Goal: Task Accomplishment & Management: Use online tool/utility

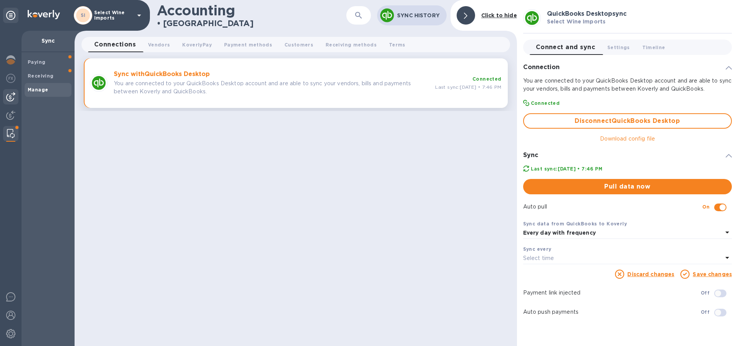
click at [8, 96] on img at bounding box center [10, 96] width 9 height 9
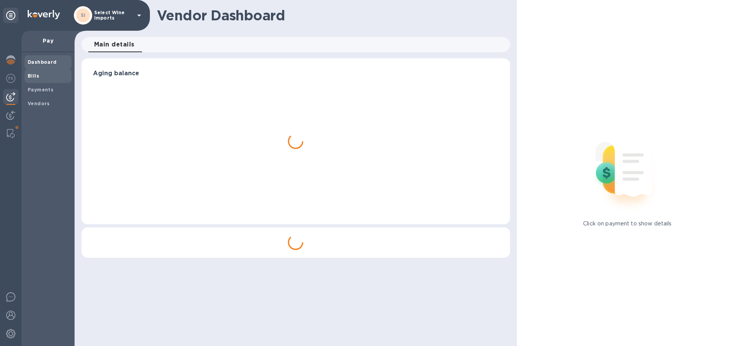
click at [34, 73] on b "Bills" at bounding box center [34, 76] width 12 height 6
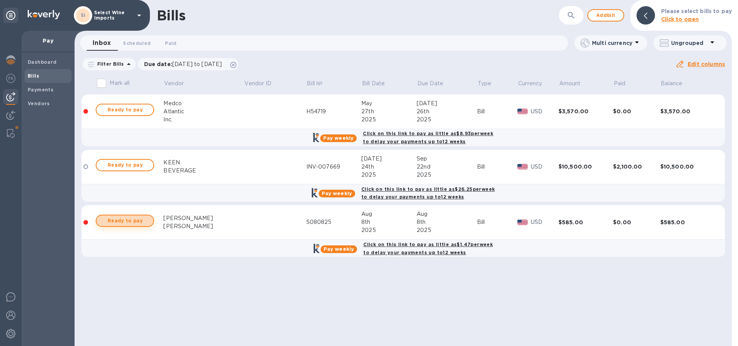
click at [125, 221] on span "Ready to pay" at bounding box center [125, 220] width 45 height 9
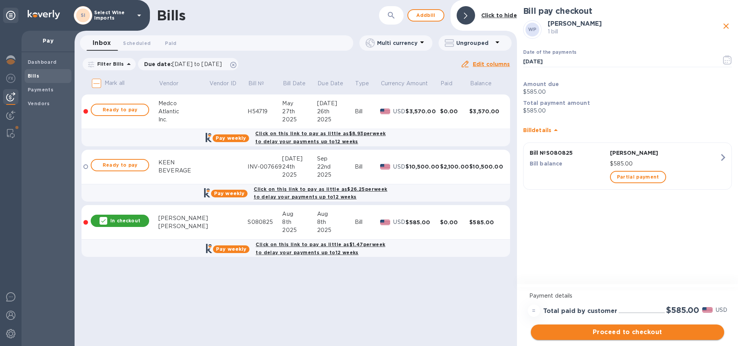
click at [629, 334] on span "Proceed to checkout" at bounding box center [627, 332] width 181 height 9
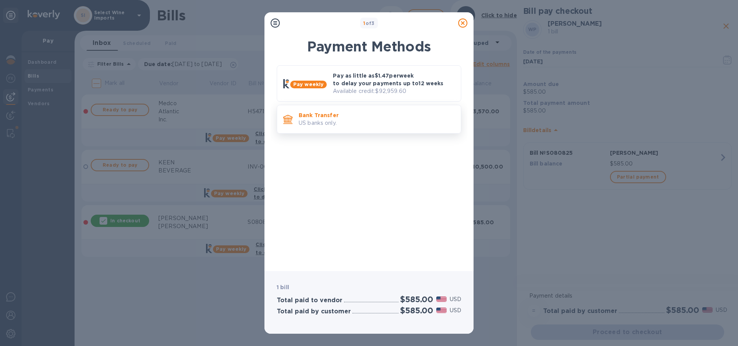
click at [321, 120] on p "US banks only." at bounding box center [377, 123] width 156 height 8
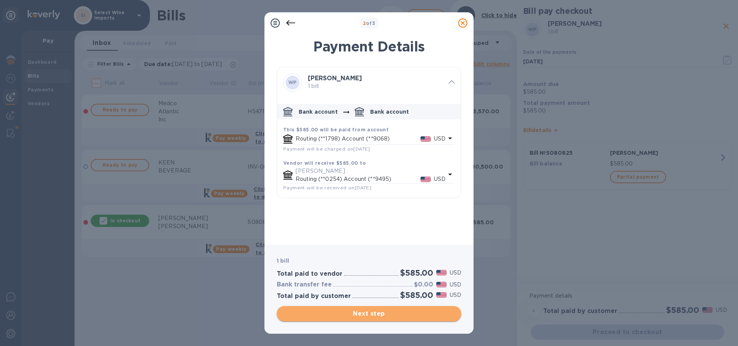
click at [366, 313] on span "Next step" at bounding box center [369, 313] width 172 height 9
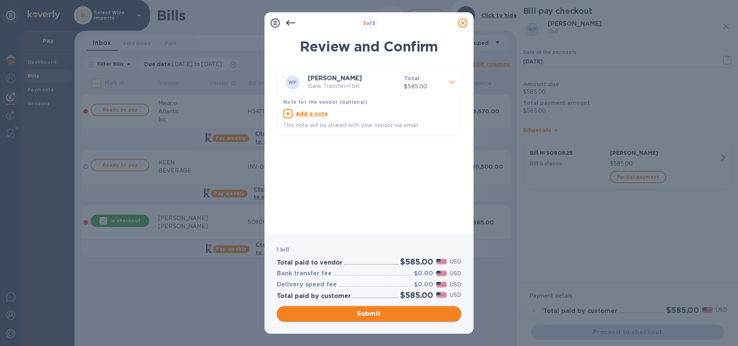
click at [365, 317] on span "Submit" at bounding box center [369, 313] width 172 height 9
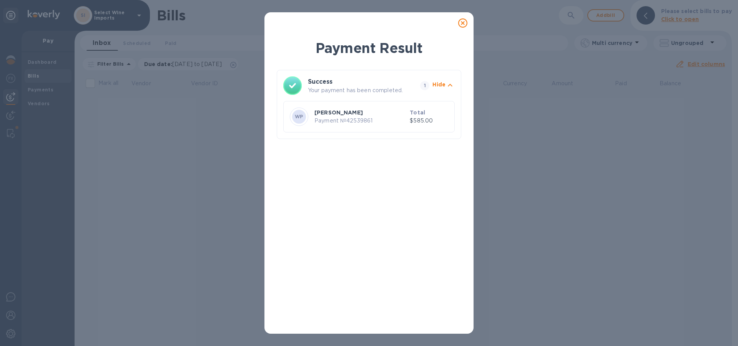
click at [461, 20] on icon at bounding box center [462, 22] width 9 height 9
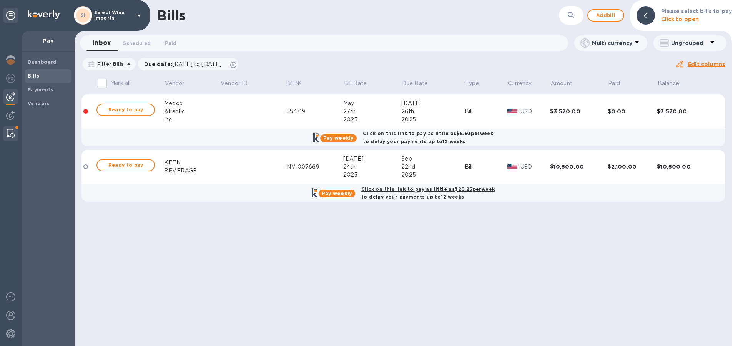
click at [15, 129] on div at bounding box center [11, 133] width 14 height 15
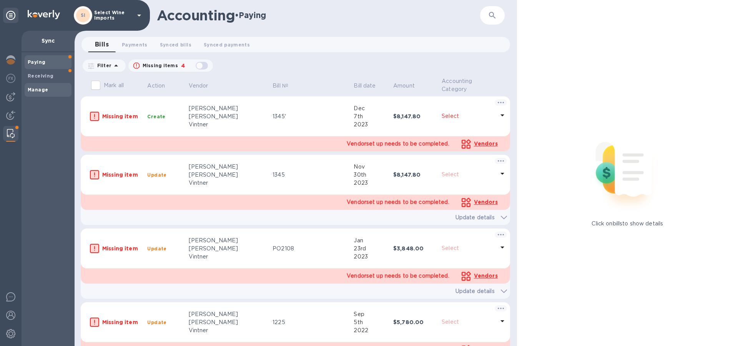
click at [38, 91] on b "Manage" at bounding box center [38, 90] width 20 height 6
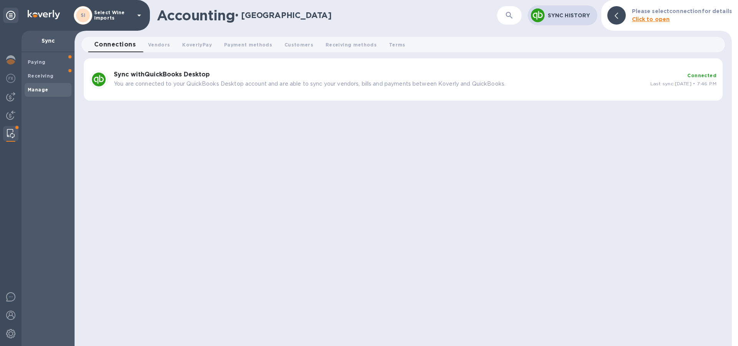
click at [186, 77] on b "Sync with QuickBooks Desktop" at bounding box center [162, 74] width 96 height 7
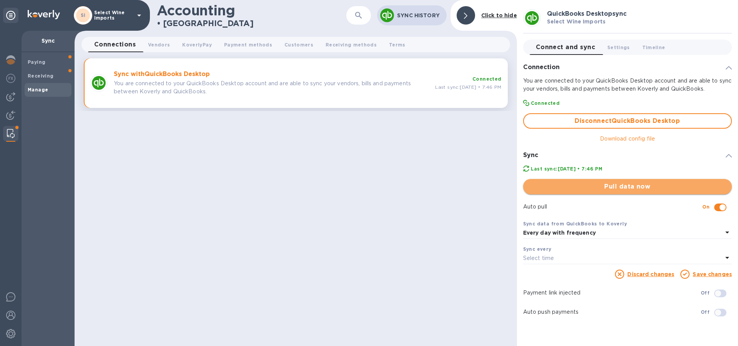
click at [630, 184] on span "Pull data now" at bounding box center [627, 186] width 196 height 9
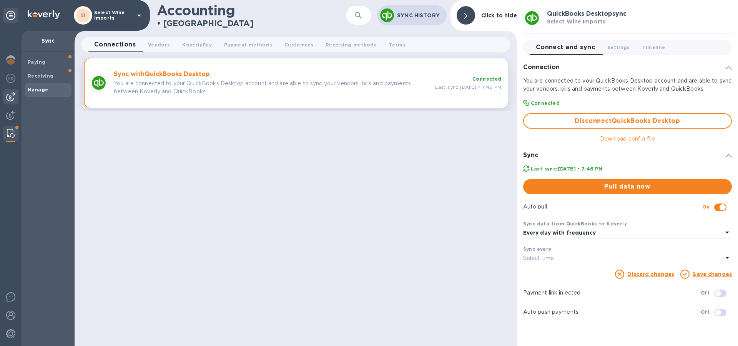
click at [9, 96] on img at bounding box center [10, 96] width 9 height 9
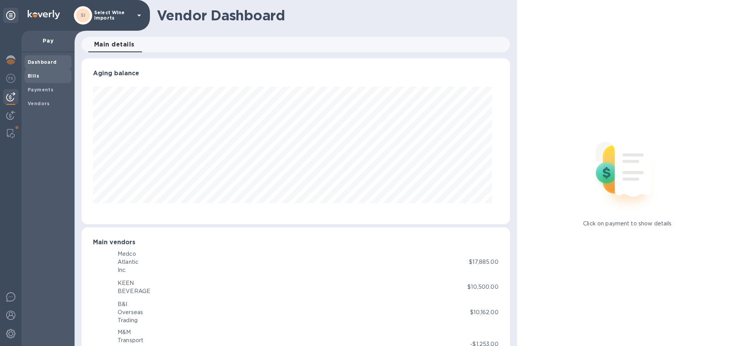
scroll to position [166, 422]
click at [35, 75] on b "Bills" at bounding box center [34, 76] width 12 height 6
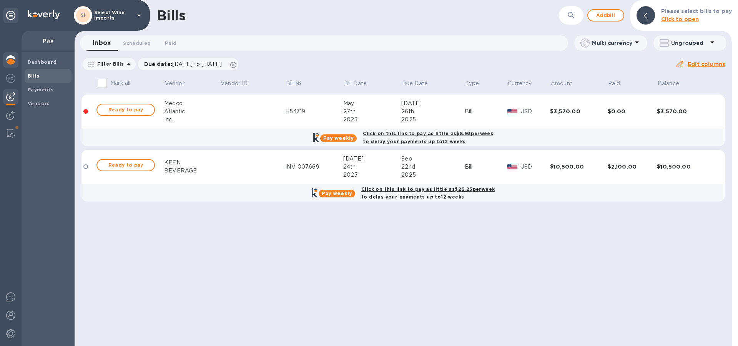
click at [10, 64] on img at bounding box center [10, 59] width 9 height 9
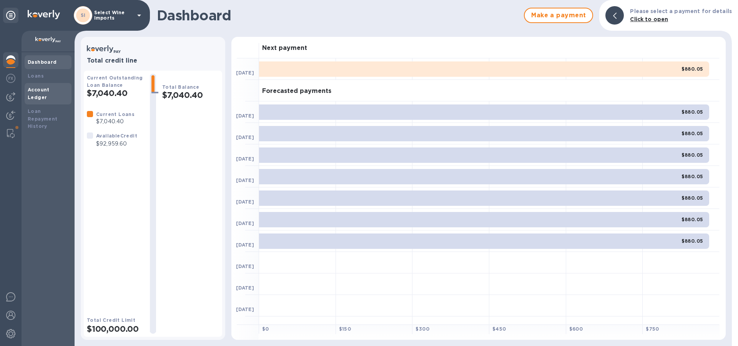
click at [34, 94] on div "Account Ledger" at bounding box center [48, 93] width 41 height 15
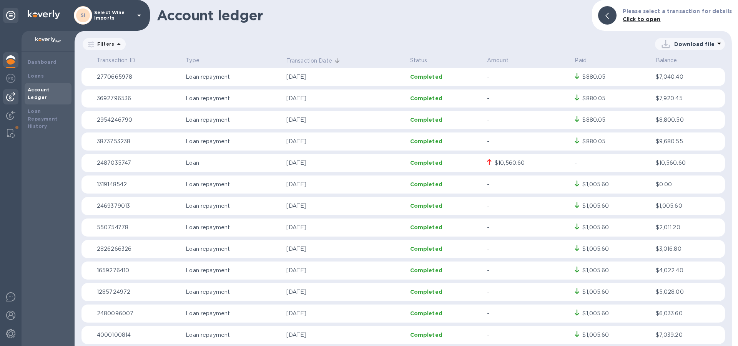
click at [9, 98] on img at bounding box center [10, 96] width 9 height 9
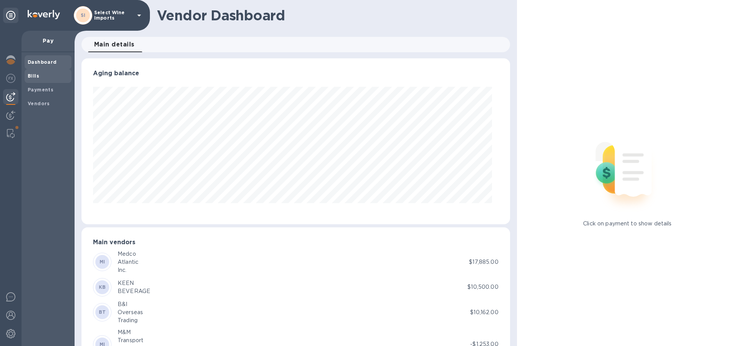
scroll to position [166, 422]
click at [35, 74] on b "Bills" at bounding box center [34, 76] width 12 height 6
